Goal: Information Seeking & Learning: Learn about a topic

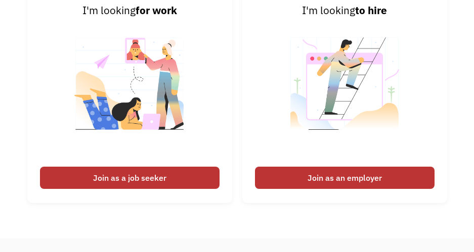
scroll to position [2155, 0]
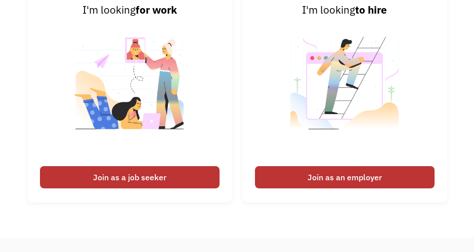
click at [168, 189] on div "Join as a job seeker" at bounding box center [129, 177] width 179 height 22
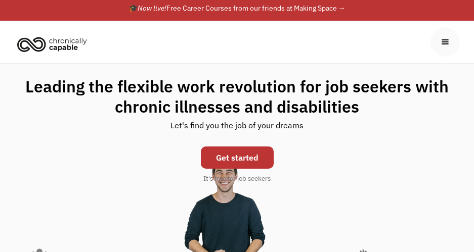
scroll to position [0, 0]
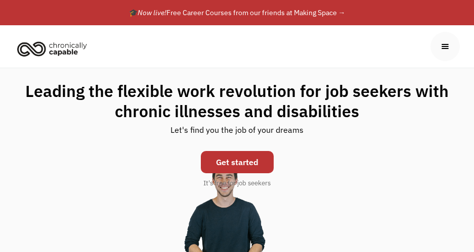
click at [444, 38] on div "menu" at bounding box center [444, 46] width 29 height 29
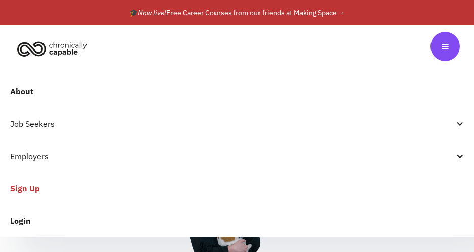
click at [24, 90] on link "About" at bounding box center [237, 91] width 474 height 32
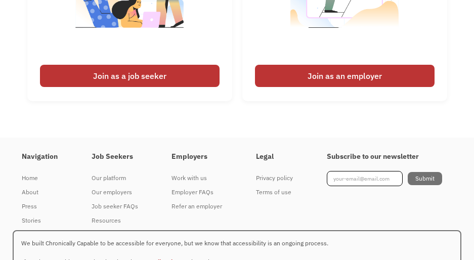
scroll to position [1486, 0]
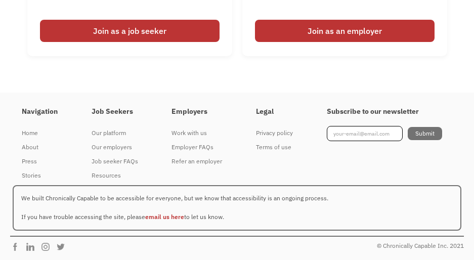
click at [201, 127] on div "Work with us" at bounding box center [196, 133] width 51 height 12
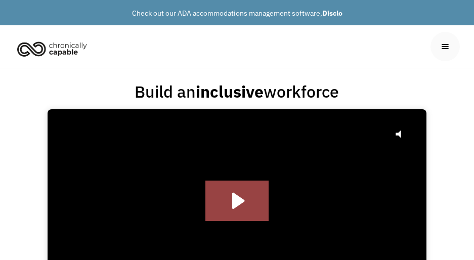
click at [58, 48] on img "home" at bounding box center [52, 48] width 76 height 22
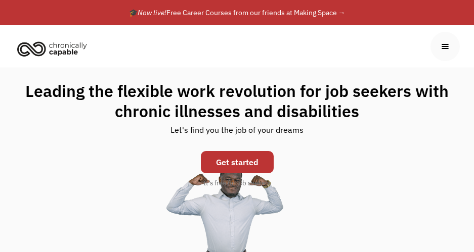
click at [454, 38] on div "menu" at bounding box center [444, 46] width 29 height 29
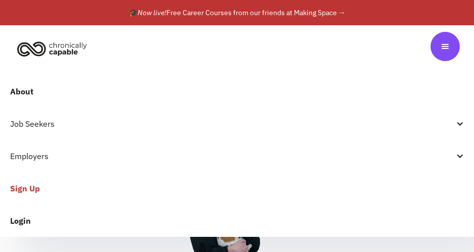
click at [44, 119] on div "Job Seekers" at bounding box center [231, 124] width 443 height 12
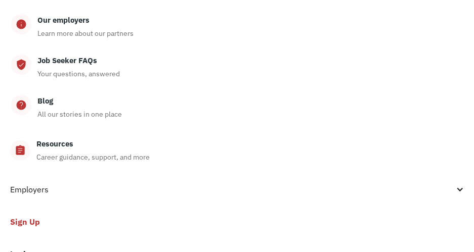
scroll to position [134, 0]
click at [103, 55] on div "Job Seeker FAQs Your questions, answered" at bounding box center [246, 66] width 431 height 25
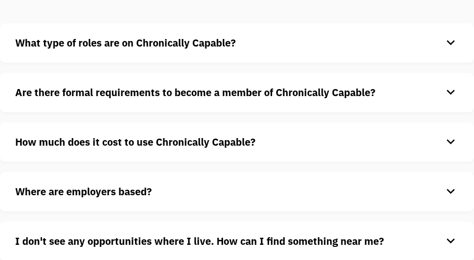
scroll to position [100, 0]
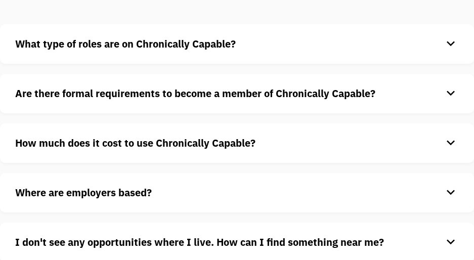
click at [216, 31] on div "What type of roles are on Chronically Capable? keyboard_arrow_down We offer a r…" at bounding box center [237, 43] width 474 height 39
click at [216, 40] on strong "What type of roles are on Chronically Capable?" at bounding box center [125, 44] width 220 height 14
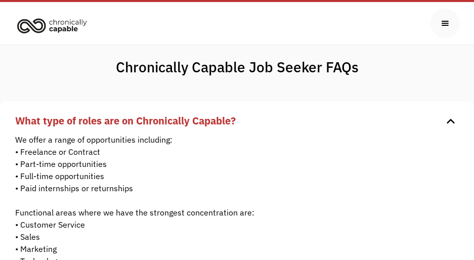
scroll to position [0, 0]
